Goal: Check status: Check status

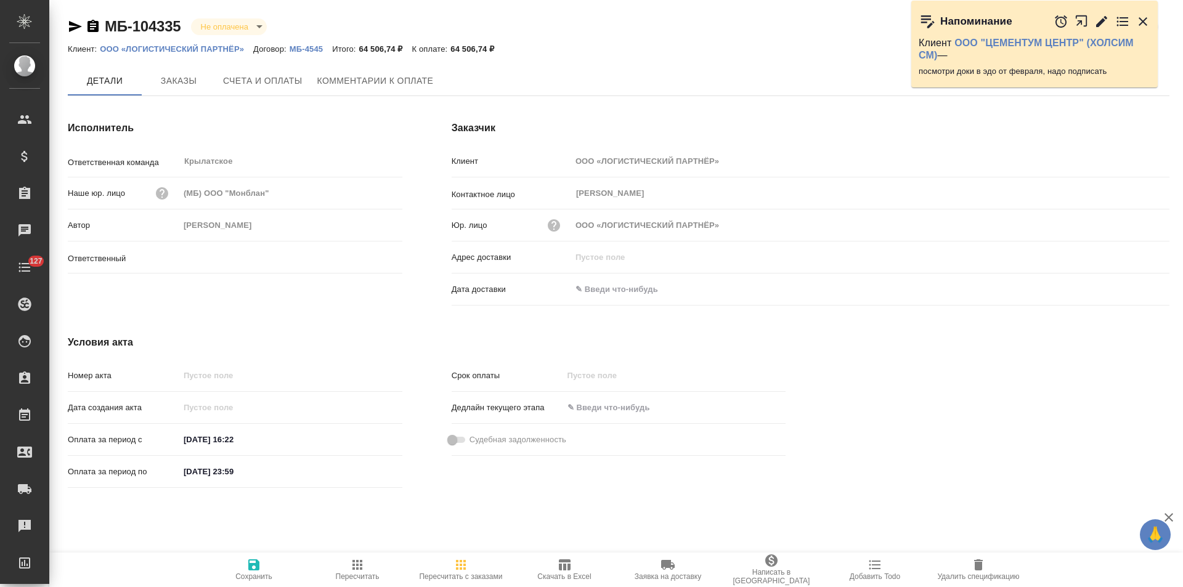
type input "Касымов Тимур"
click at [321, 47] on p "МБ-4545" at bounding box center [311, 48] width 43 height 9
click at [96, 27] on icon "button" at bounding box center [93, 26] width 15 height 15
click at [245, 86] on span "Счета и оплаты" at bounding box center [263, 81] width 80 height 15
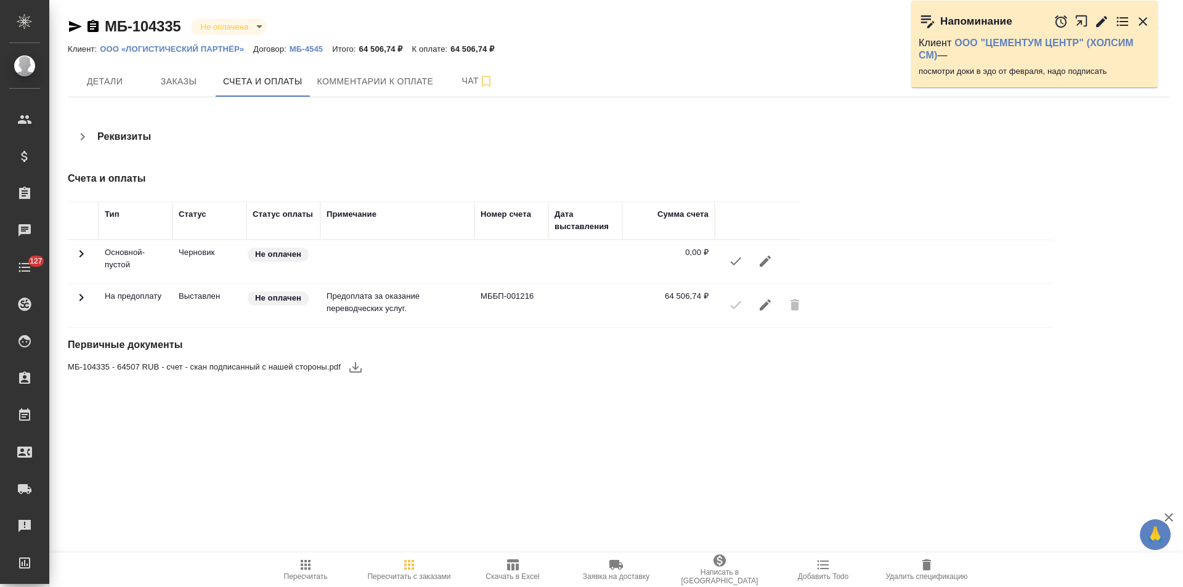
click at [1104, 27] on icon "button" at bounding box center [1102, 21] width 15 height 15
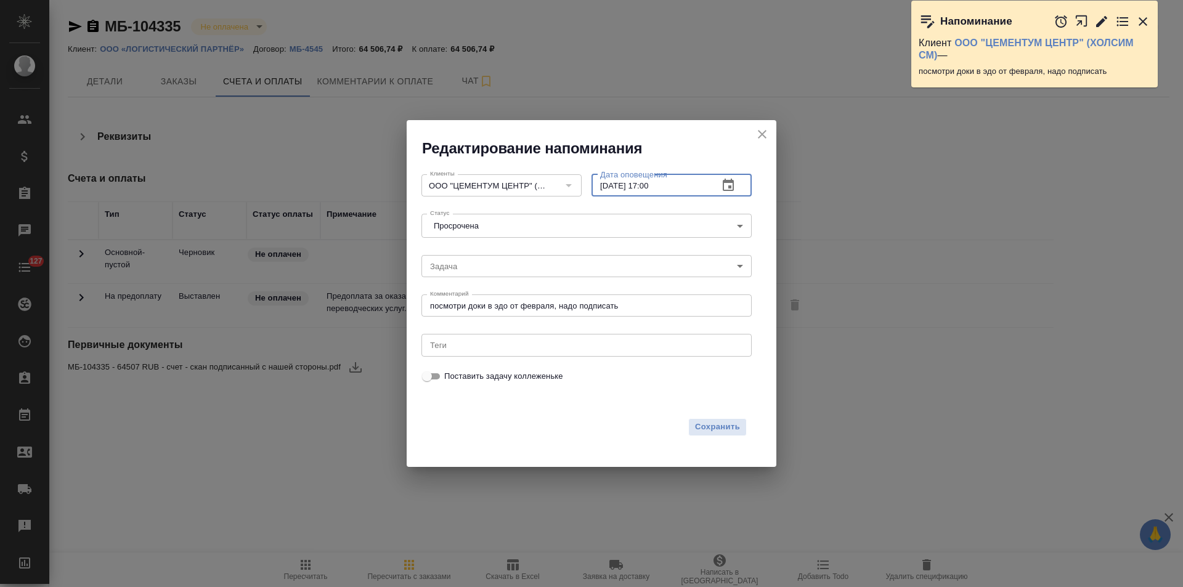
click at [658, 190] on input "22.09.2025 17:00" at bounding box center [650, 185] width 117 height 22
click at [651, 187] on input "22.09.2025 17:00" at bounding box center [650, 185] width 117 height 22
click at [609, 189] on input "22.09.2025 18:00" at bounding box center [650, 185] width 117 height 22
type input "23.09.2025 18:00"
click at [732, 428] on span "Сохранить" at bounding box center [717, 427] width 45 height 14
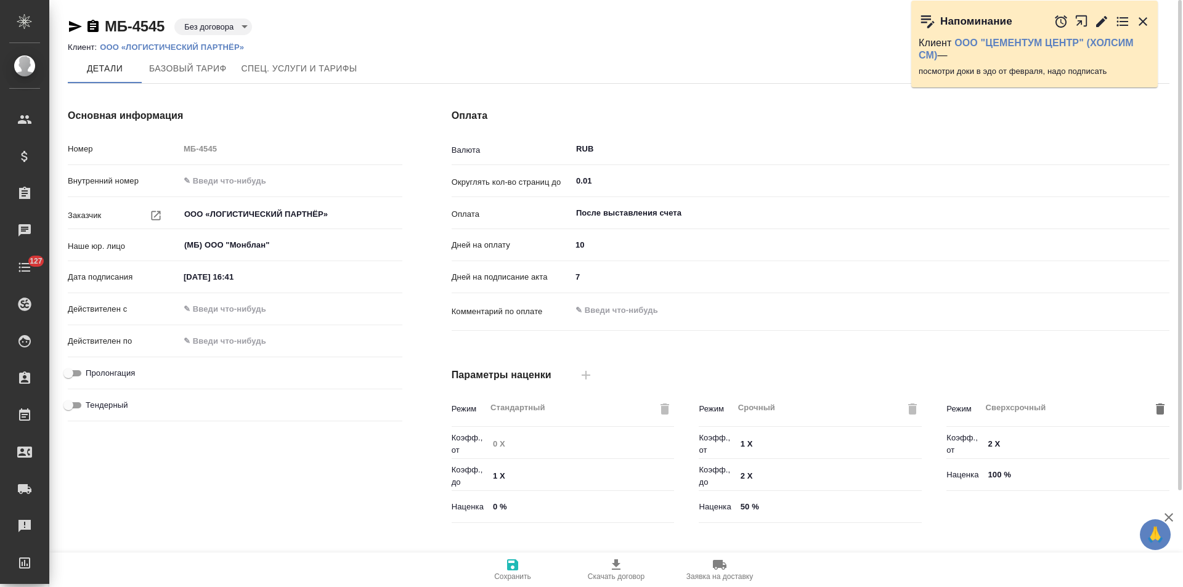
scroll to position [251, 0]
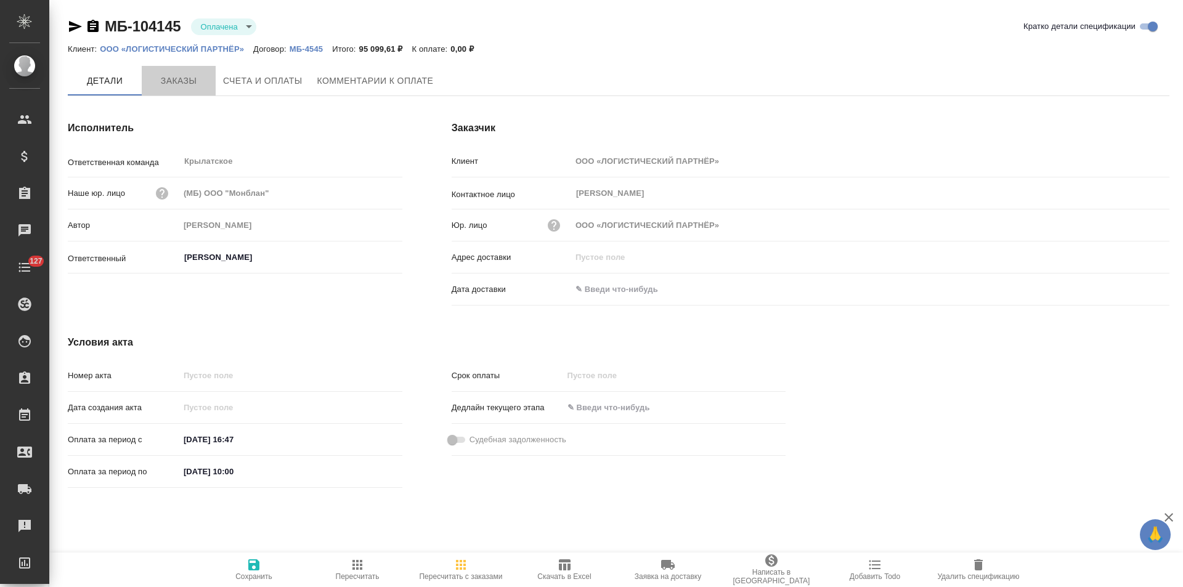
click at [199, 88] on span "Заказы" at bounding box center [178, 80] width 59 height 15
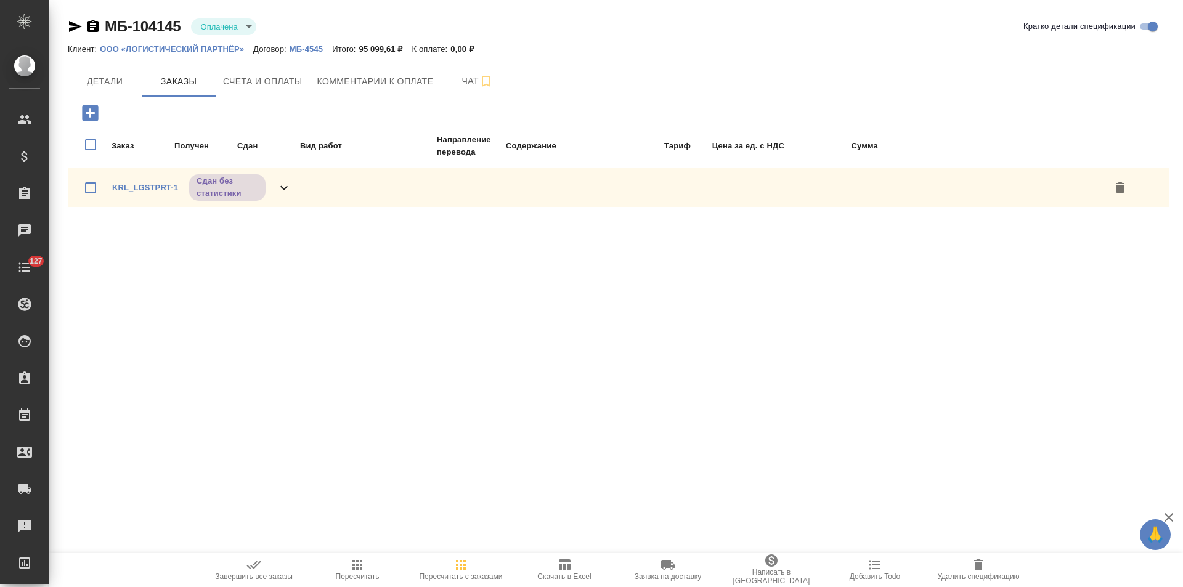
click at [277, 187] on icon at bounding box center [284, 188] width 15 height 15
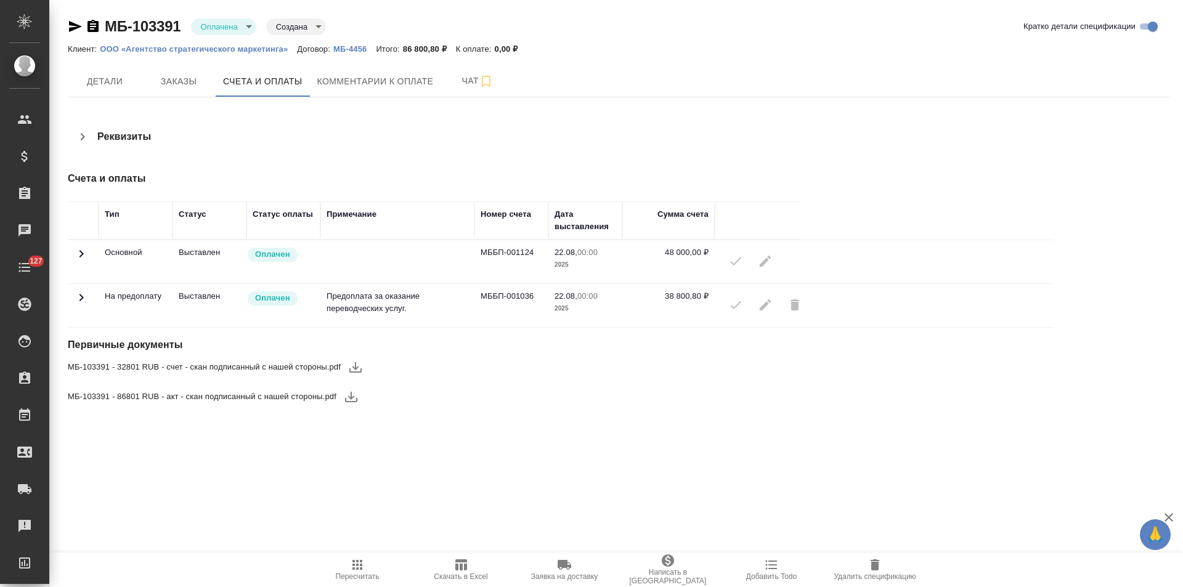
click at [76, 251] on icon at bounding box center [81, 254] width 15 height 15
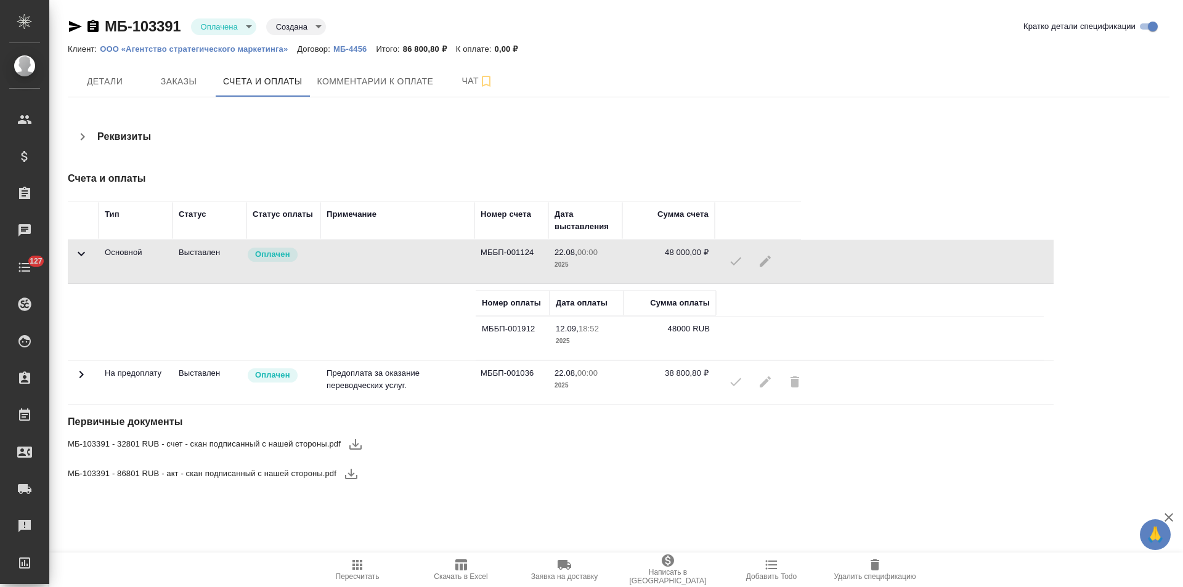
click at [80, 375] on icon at bounding box center [81, 374] width 15 height 15
